Goal: Find contact information: Find contact information

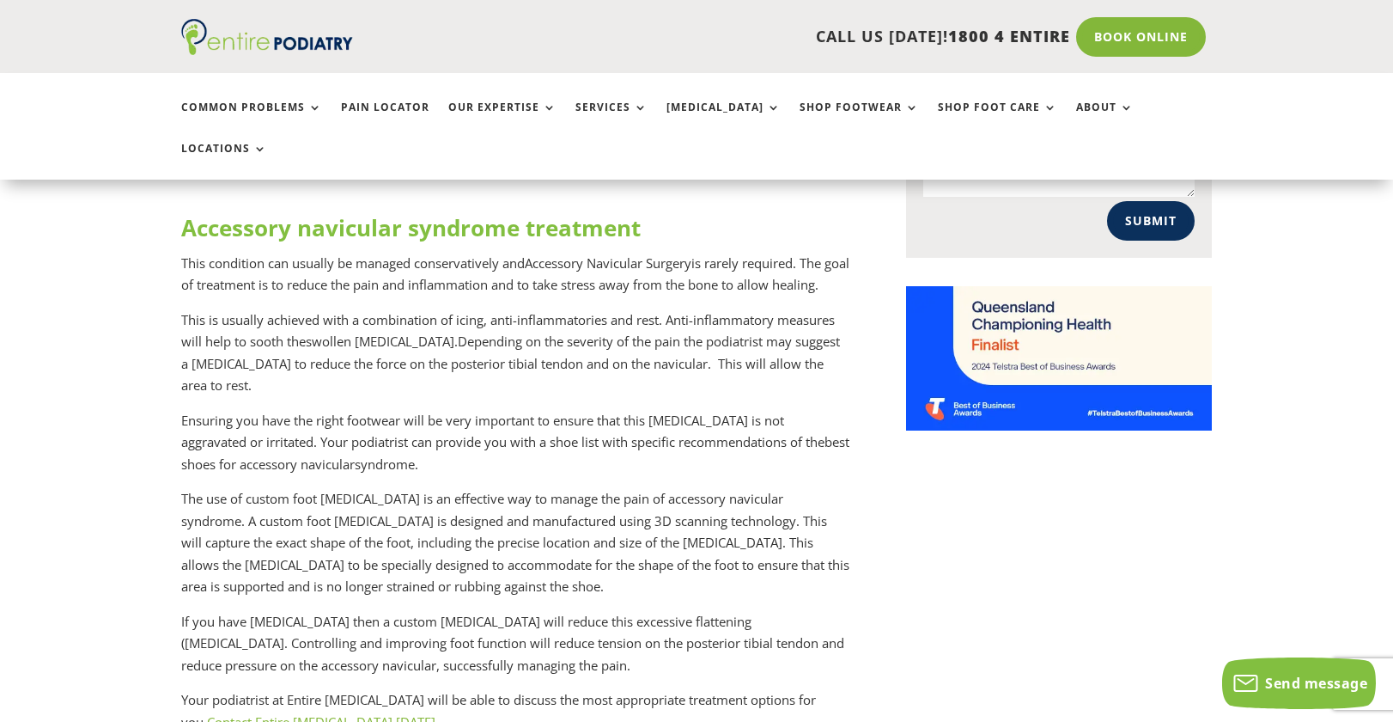
scroll to position [1413, 0]
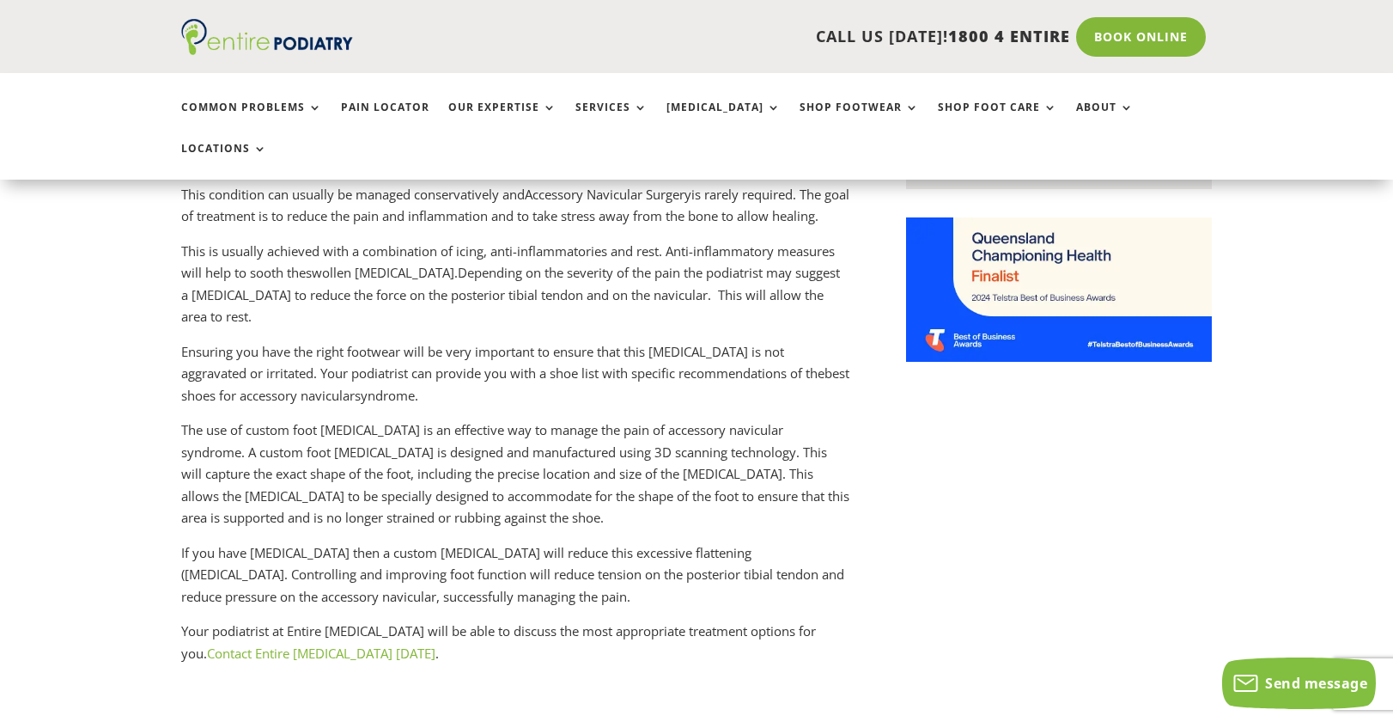
click at [294, 644] on link "Contact Entire [MEDICAL_DATA] [DATE]" at bounding box center [321, 652] width 228 height 17
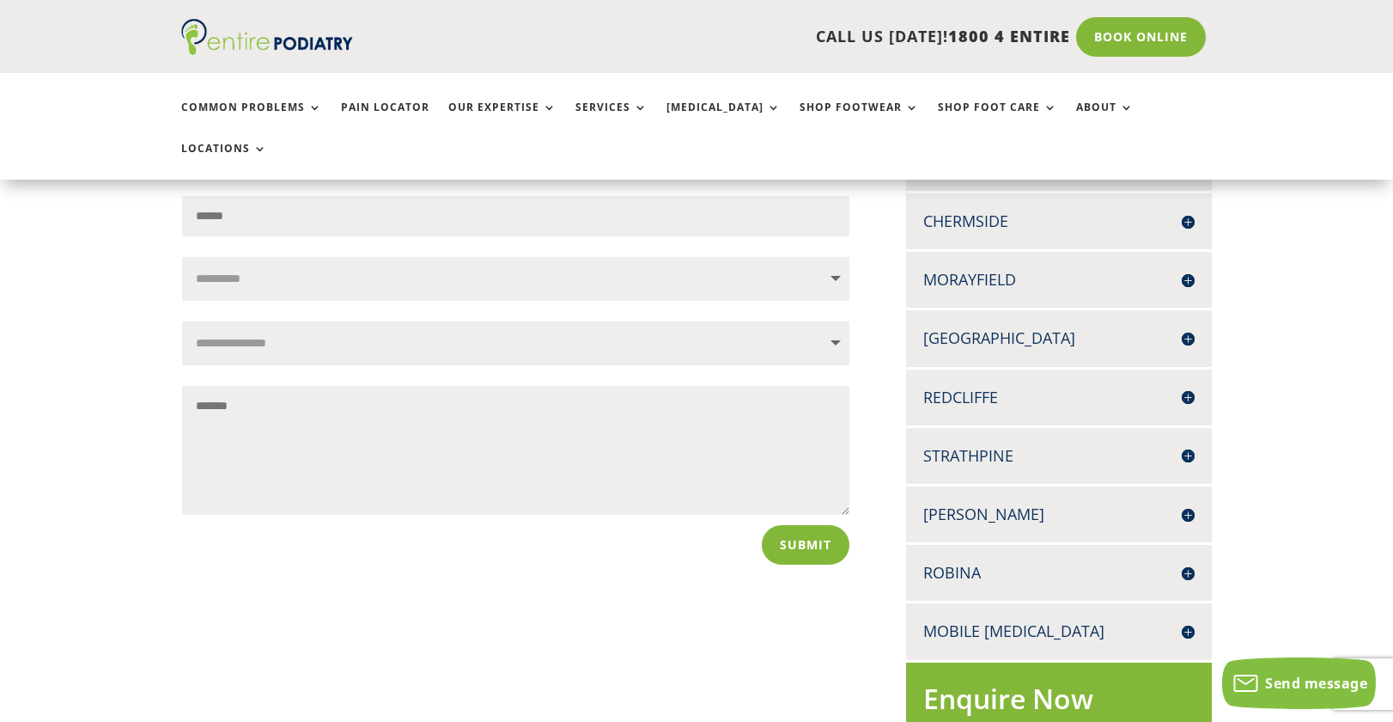
scroll to position [275, 0]
